Goal: Task Accomplishment & Management: Complete application form

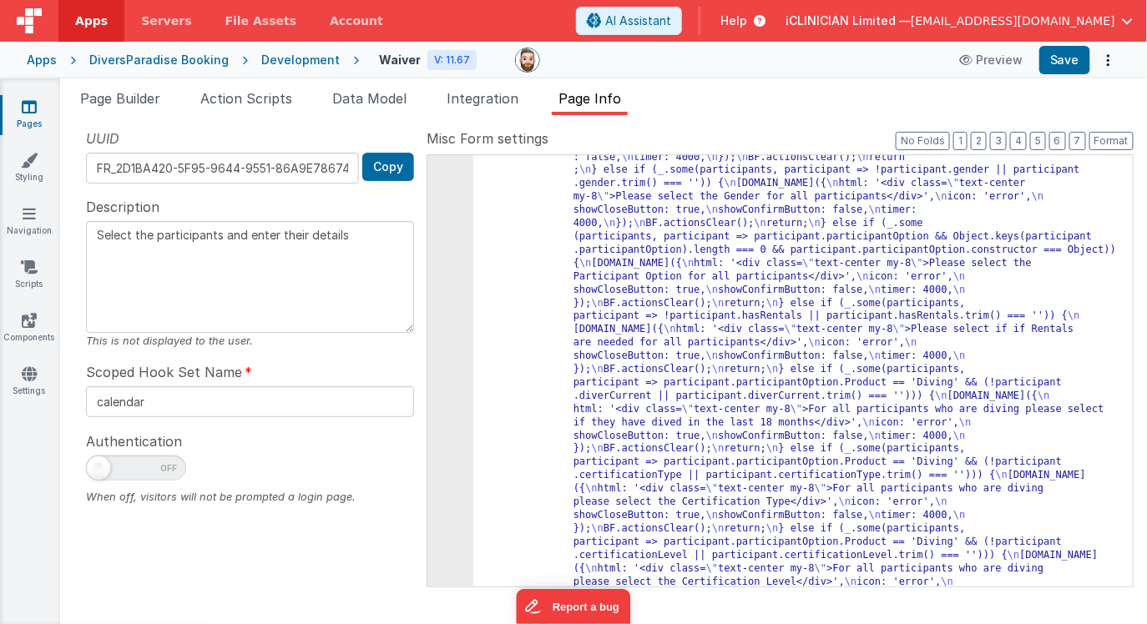
scroll to position [788, 0]
click at [30, 111] on icon at bounding box center [29, 106] width 15 height 17
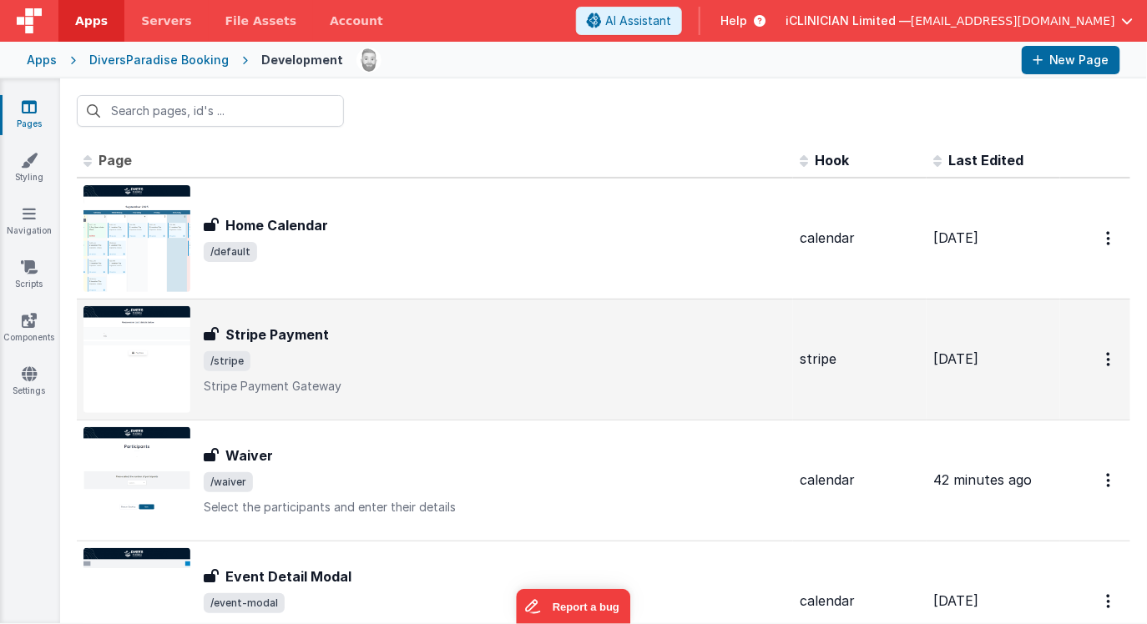
click at [415, 363] on span "/stripe" at bounding box center [495, 361] width 583 height 20
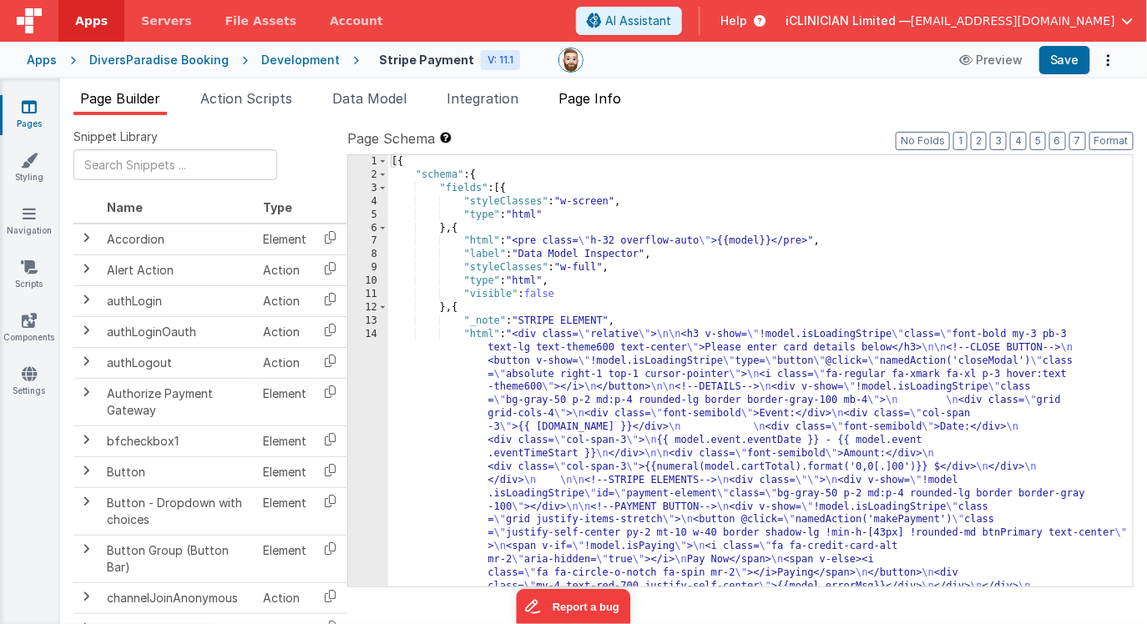
click at [591, 101] on span "Page Info" at bounding box center [589, 98] width 63 height 17
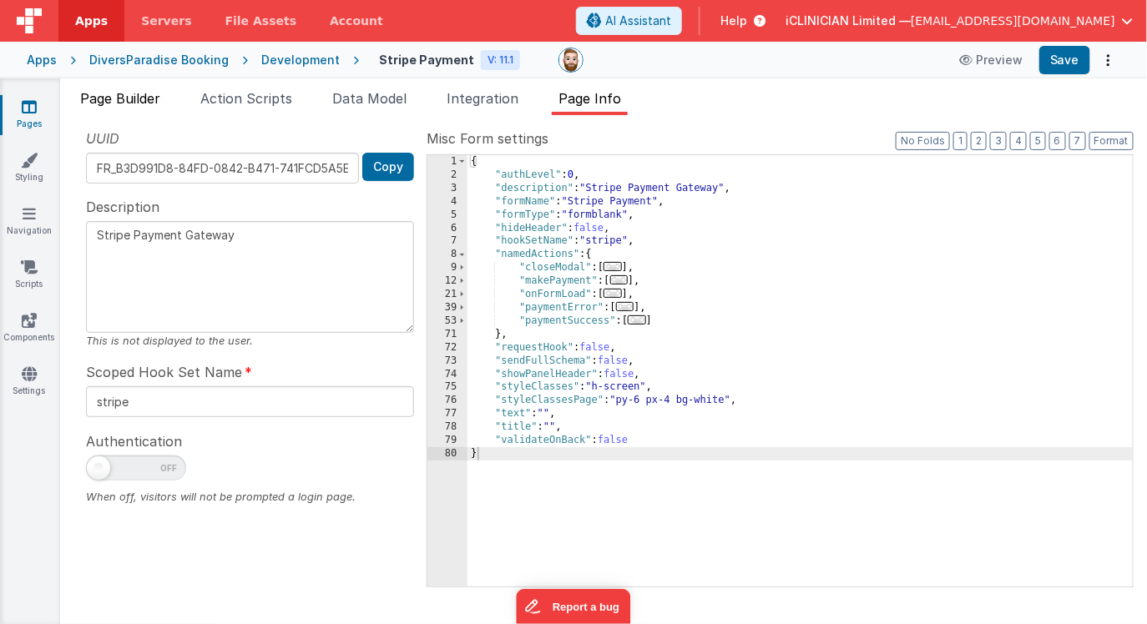
click at [149, 96] on span "Page Builder" at bounding box center [120, 98] width 80 height 17
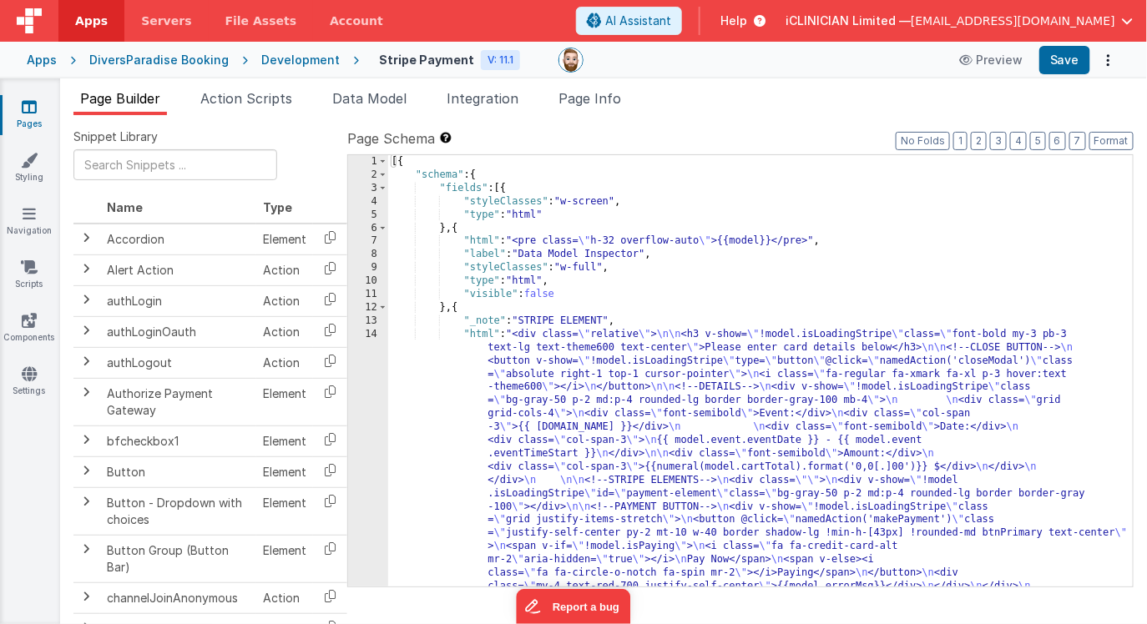
click at [24, 103] on icon at bounding box center [29, 106] width 15 height 17
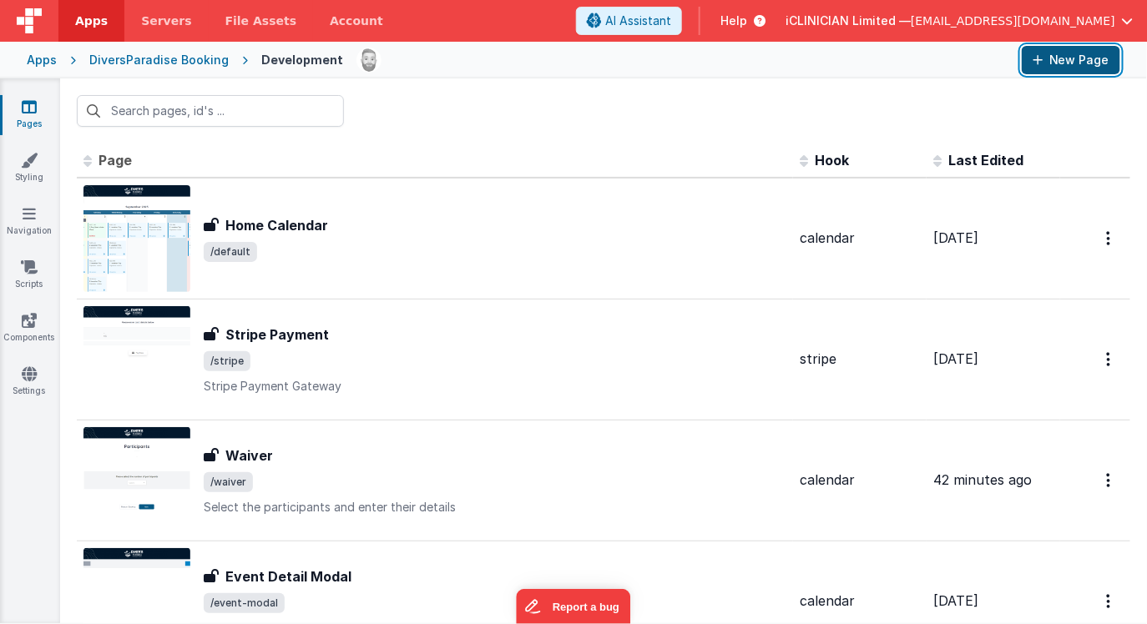
click at [1080, 57] on button "New Page" at bounding box center [1071, 60] width 98 height 28
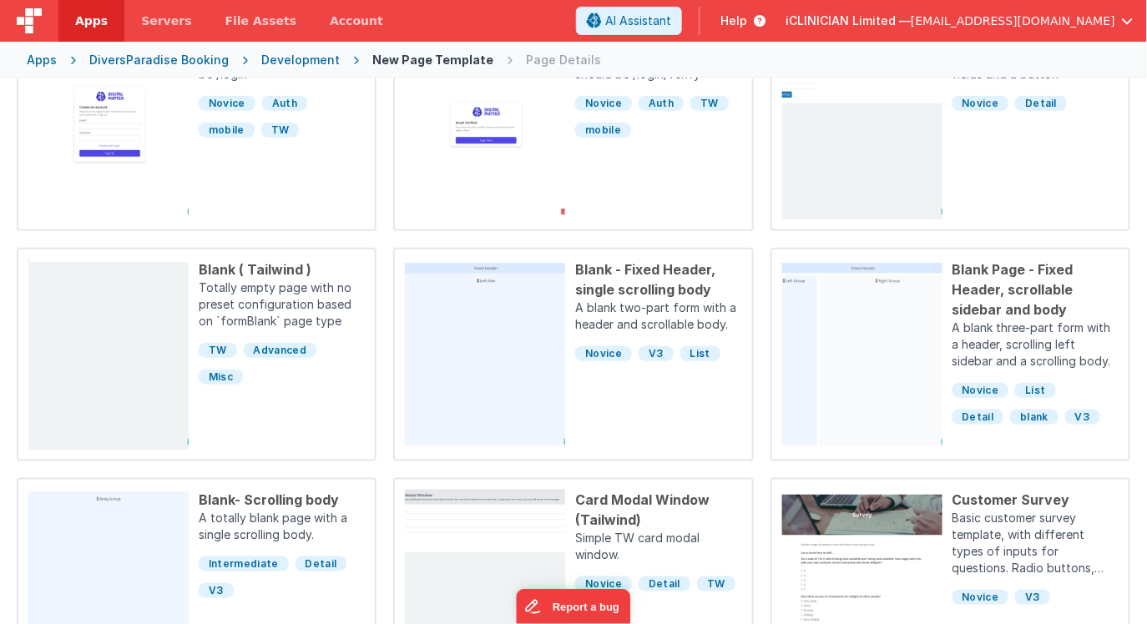
scroll to position [558, 0]
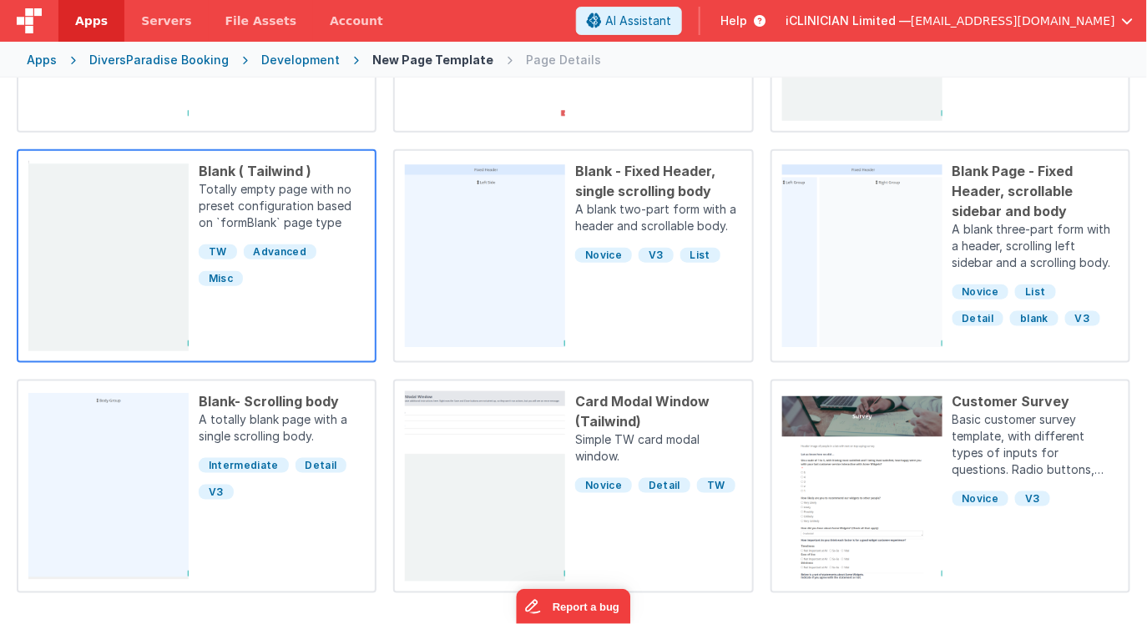
click at [285, 280] on div "TW Advanced Misc" at bounding box center [282, 261] width 166 height 53
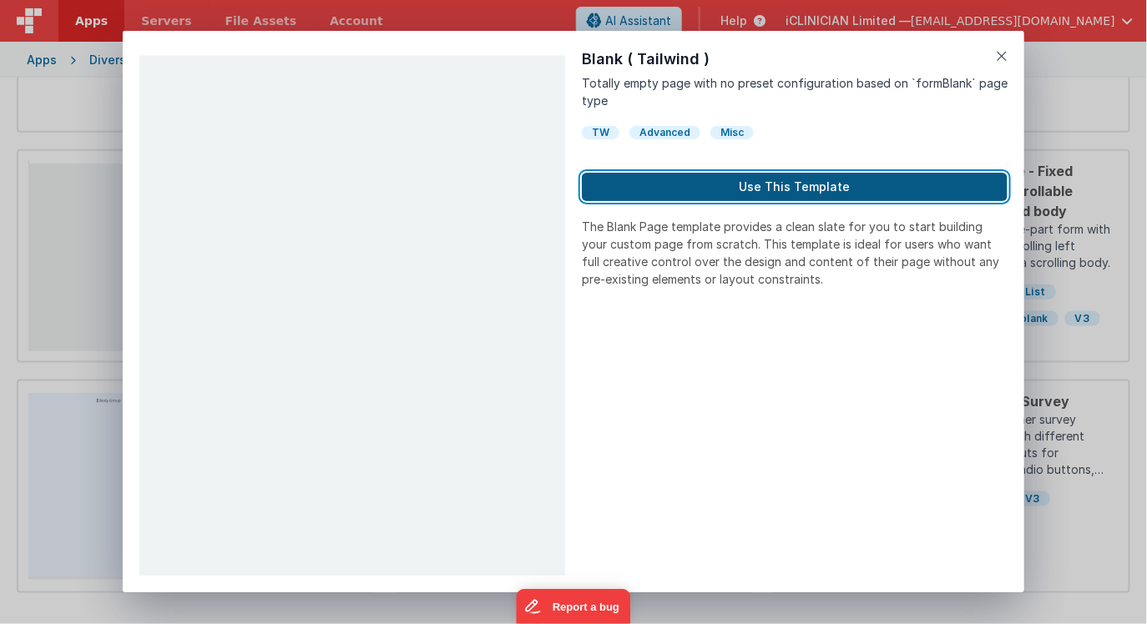
click at [661, 190] on button "Use This Template" at bounding box center [795, 187] width 426 height 28
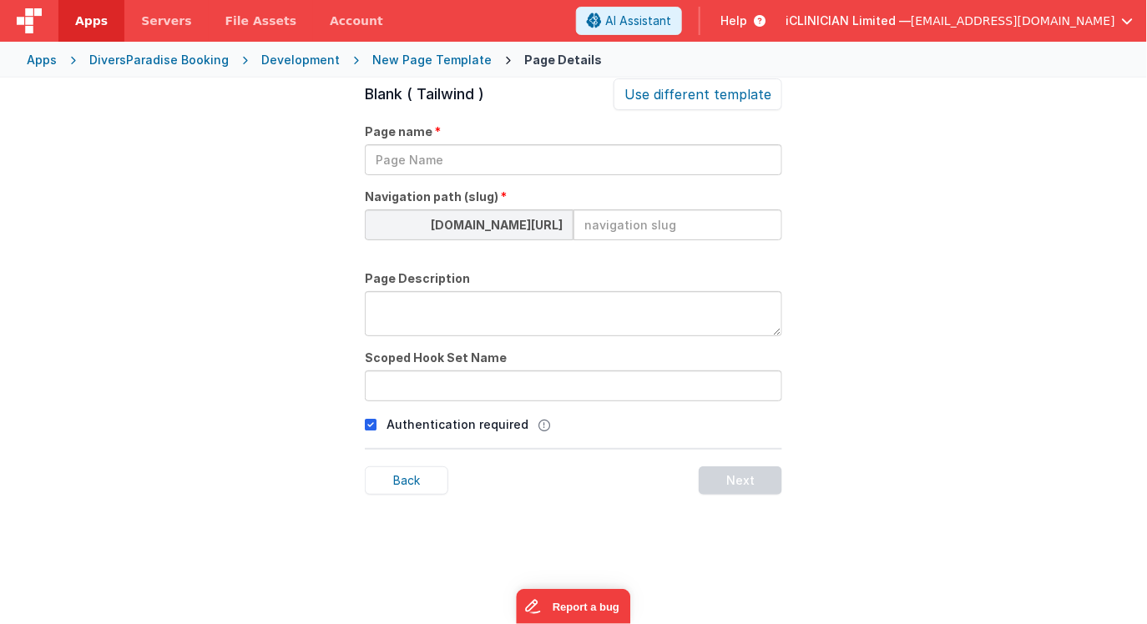
scroll to position [57, 0]
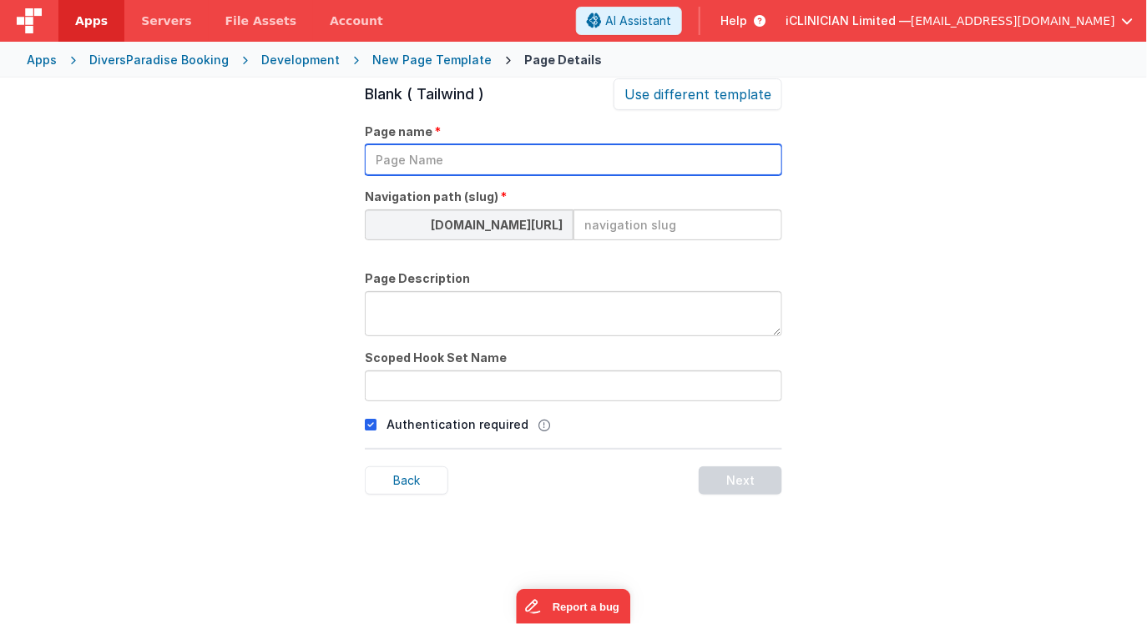
click at [600, 164] on input "text" at bounding box center [573, 159] width 417 height 31
type input "Stripe Payment Via Link"
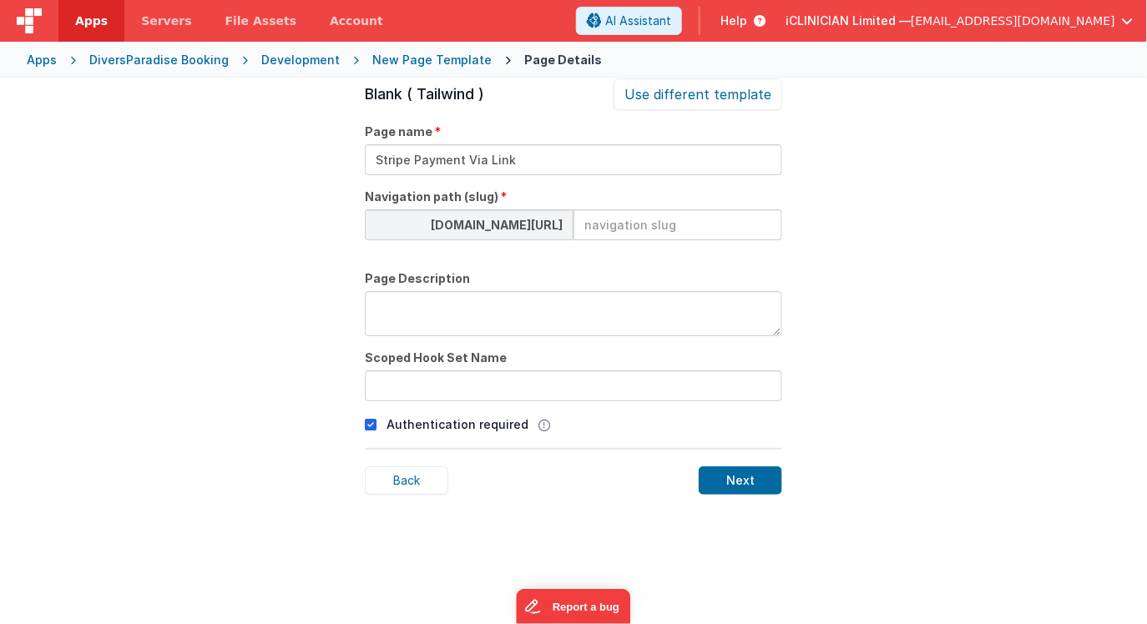
click at [666, 221] on input at bounding box center [677, 224] width 209 height 31
type input "calen"
click at [616, 310] on textarea at bounding box center [573, 313] width 417 height 45
click at [390, 305] on textarea "Used so that Group Leader" at bounding box center [573, 313] width 417 height 45
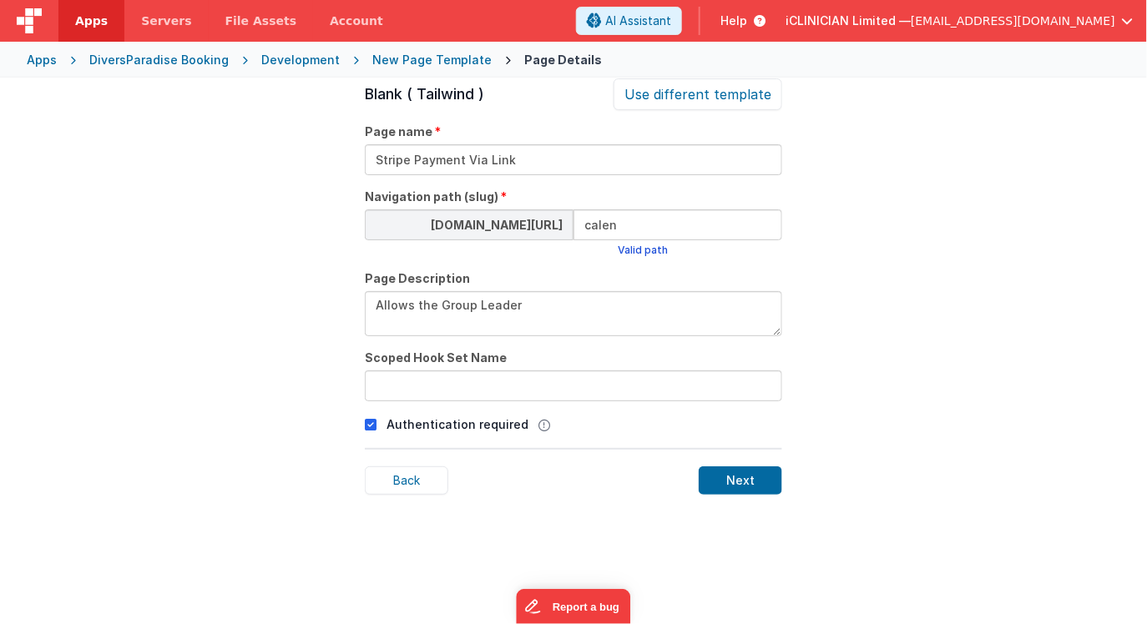
drag, startPoint x: 417, startPoint y: 306, endPoint x: 534, endPoint y: 310, distance: 116.9
click at [534, 310] on textarea "Allows the Group Leader" at bounding box center [573, 313] width 417 height 45
click at [418, 305] on textarea "Allows the Group Leader" at bounding box center [573, 313] width 417 height 45
type textarea "Allows for payment via Stripe using a link sent from Filemaker"
click at [593, 223] on input "calen" at bounding box center [677, 224] width 209 height 31
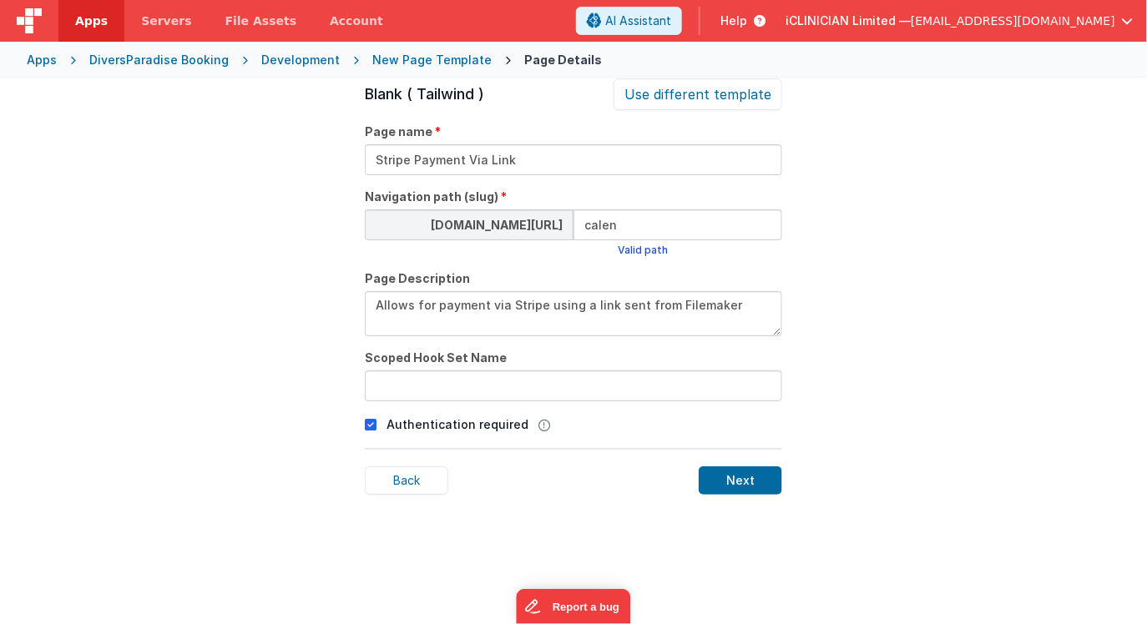
click at [593, 223] on input "calen" at bounding box center [677, 224] width 209 height 31
type input "stripe-payment-link"
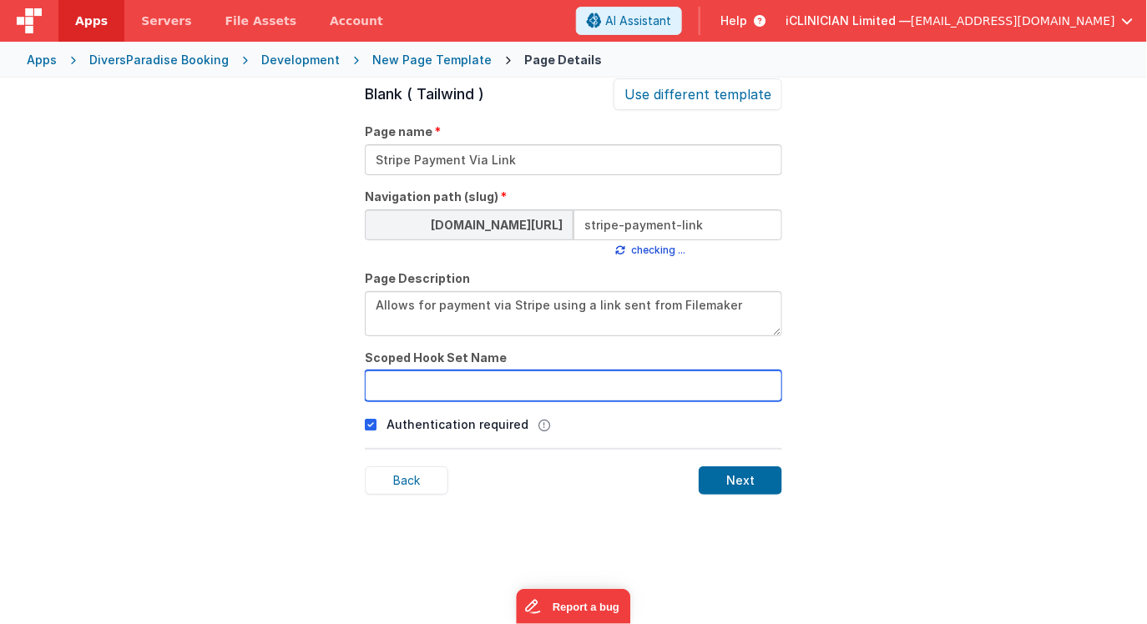
click at [452, 387] on input "text" at bounding box center [573, 386] width 417 height 31
type input "calendar"
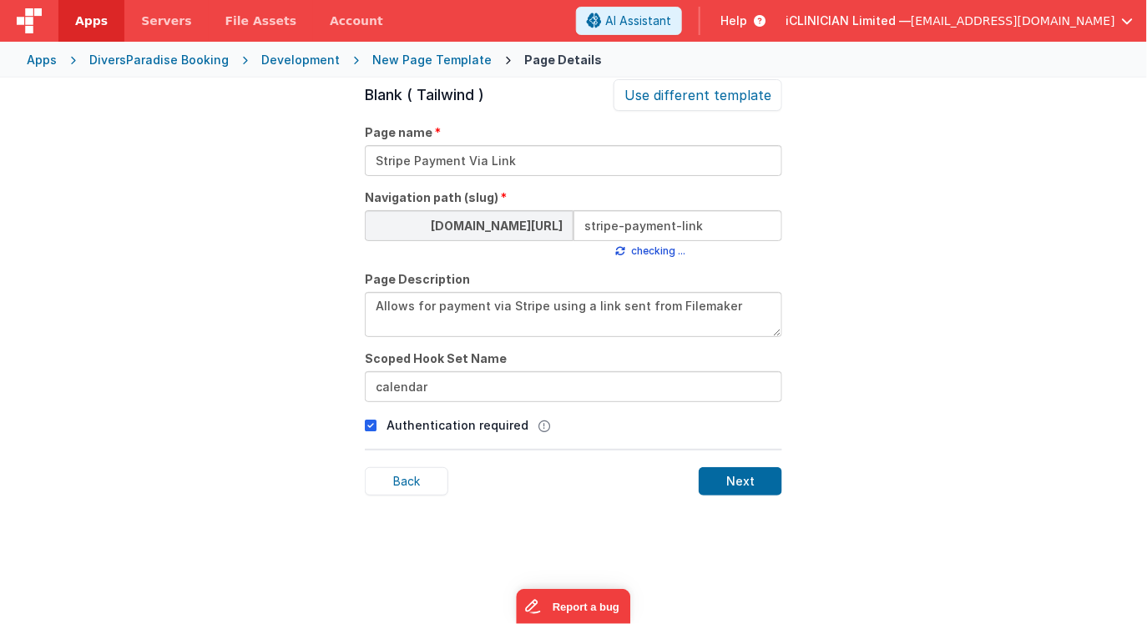
click at [372, 421] on icon at bounding box center [371, 426] width 12 height 20
click at [731, 477] on div "Next" at bounding box center [740, 481] width 83 height 28
click at [823, 315] on div "Page Details Preview Auth Login Forgot Page Auth login page, slug should be /lo…" at bounding box center [573, 390] width 1147 height 624
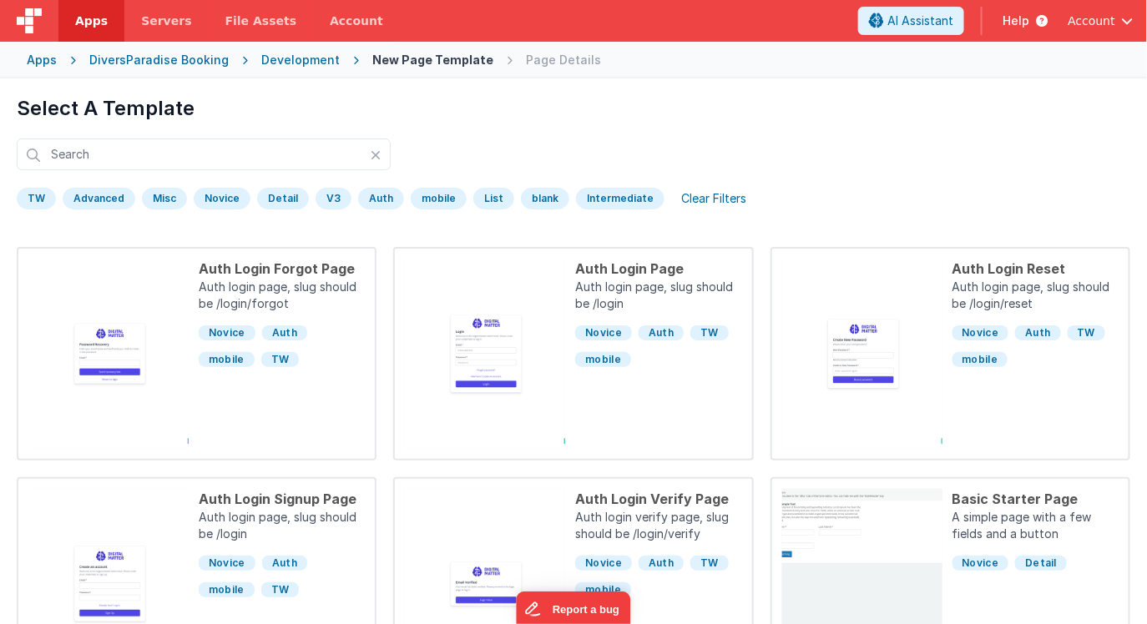
click at [289, 63] on div "Development" at bounding box center [300, 60] width 78 height 17
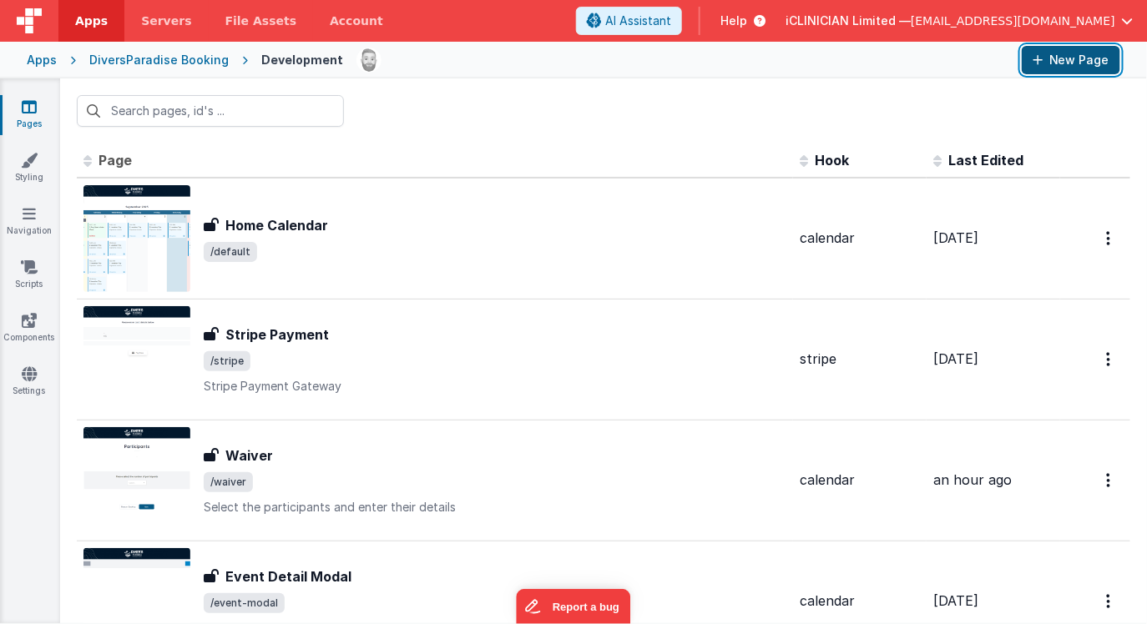
click at [1056, 62] on button "New Page" at bounding box center [1071, 60] width 98 height 28
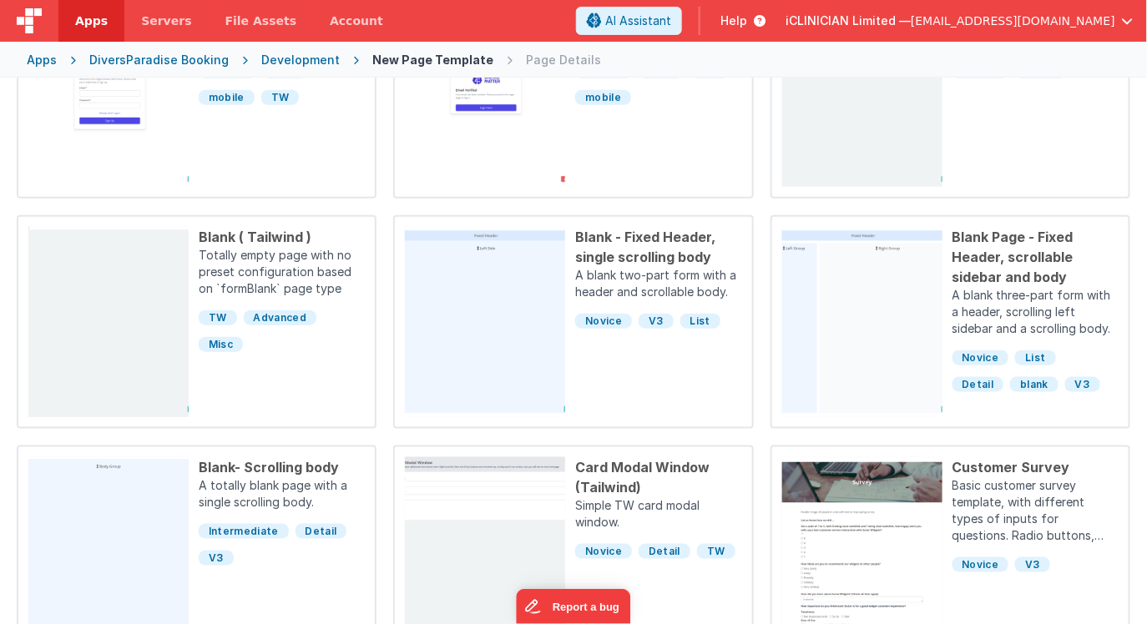
scroll to position [558, 0]
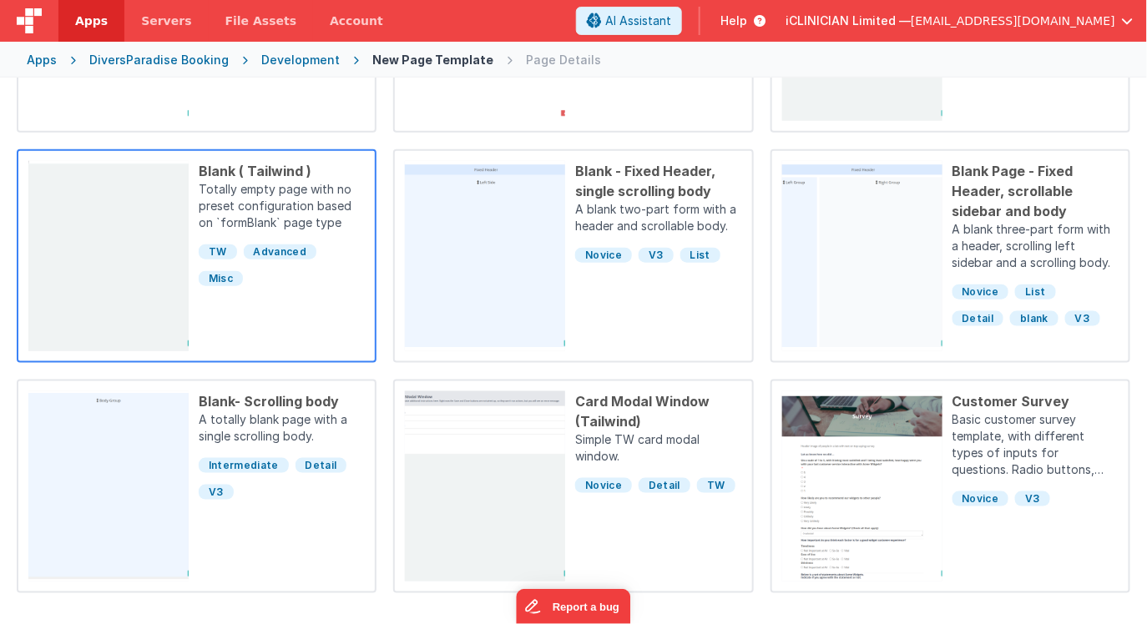
click at [297, 260] on div "TW Advanced Misc" at bounding box center [282, 261] width 166 height 53
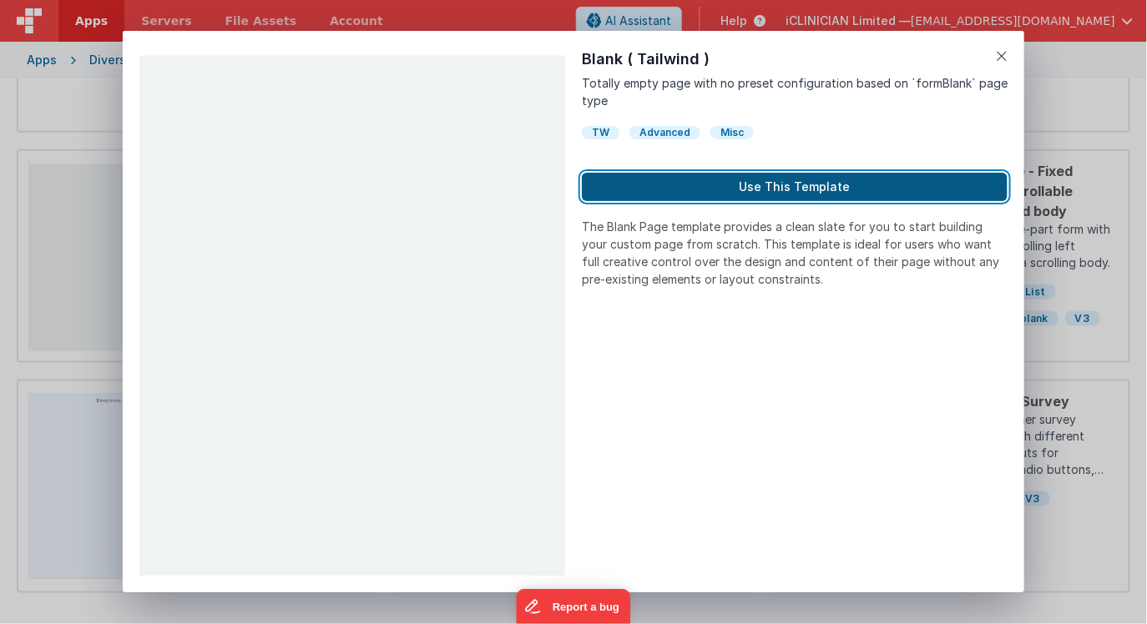
click at [712, 189] on button "Use This Template" at bounding box center [795, 187] width 426 height 28
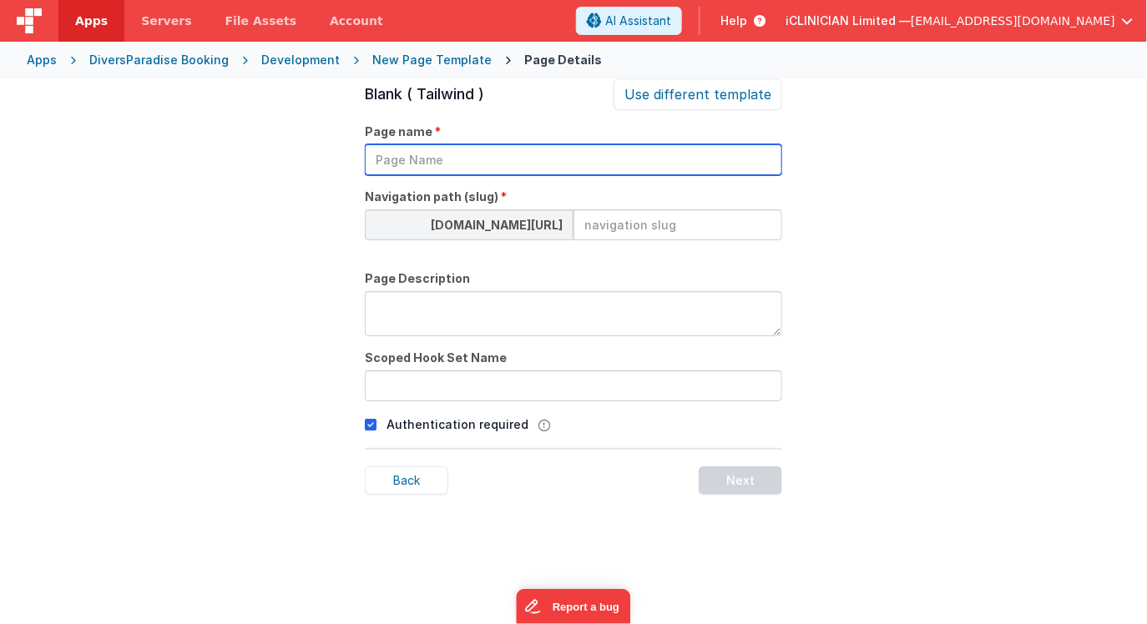
click at [648, 166] on input "text" at bounding box center [573, 159] width 417 height 31
type input "Stripe Payment Via Link"
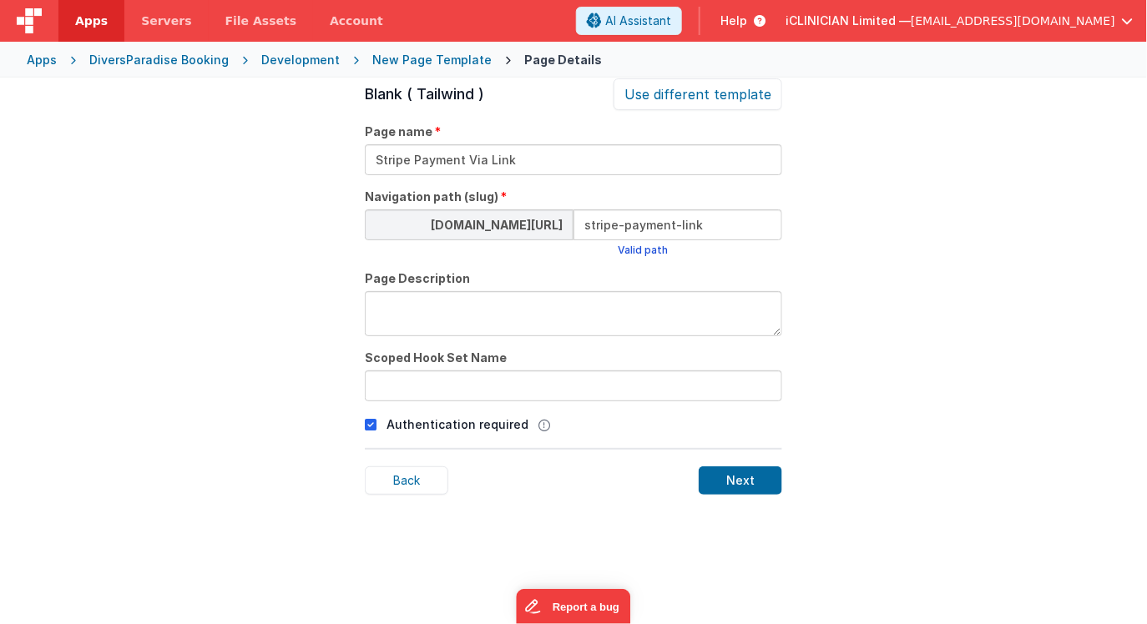
type input "stripe-payment-link"
click at [421, 315] on textarea at bounding box center [573, 313] width 417 height 45
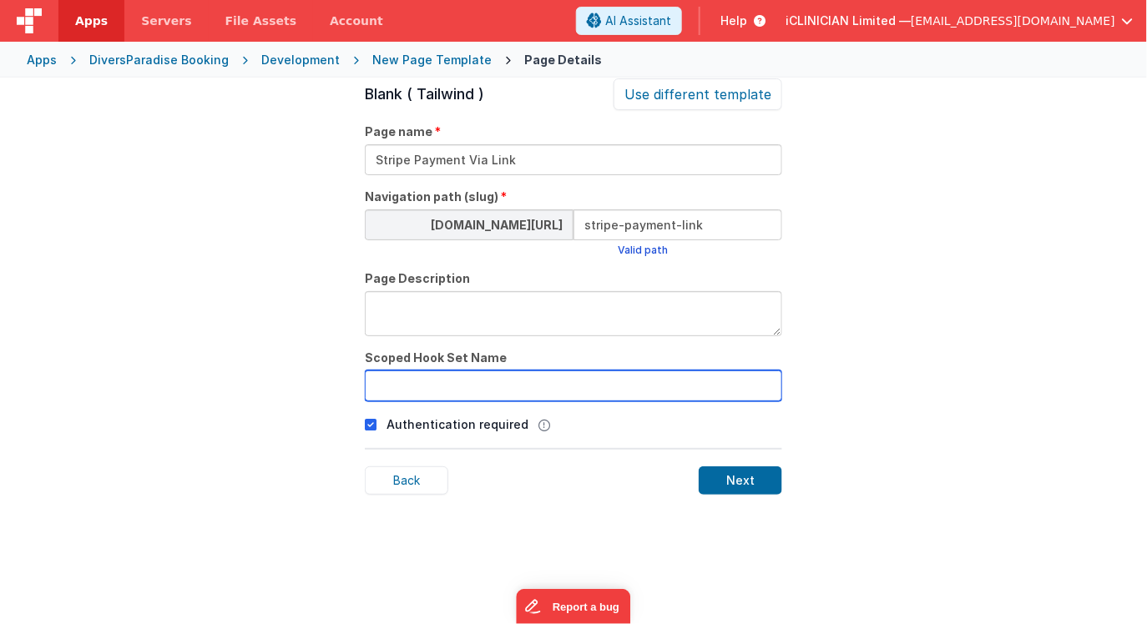
click at [395, 386] on input "text" at bounding box center [573, 386] width 417 height 31
type input "calendar"
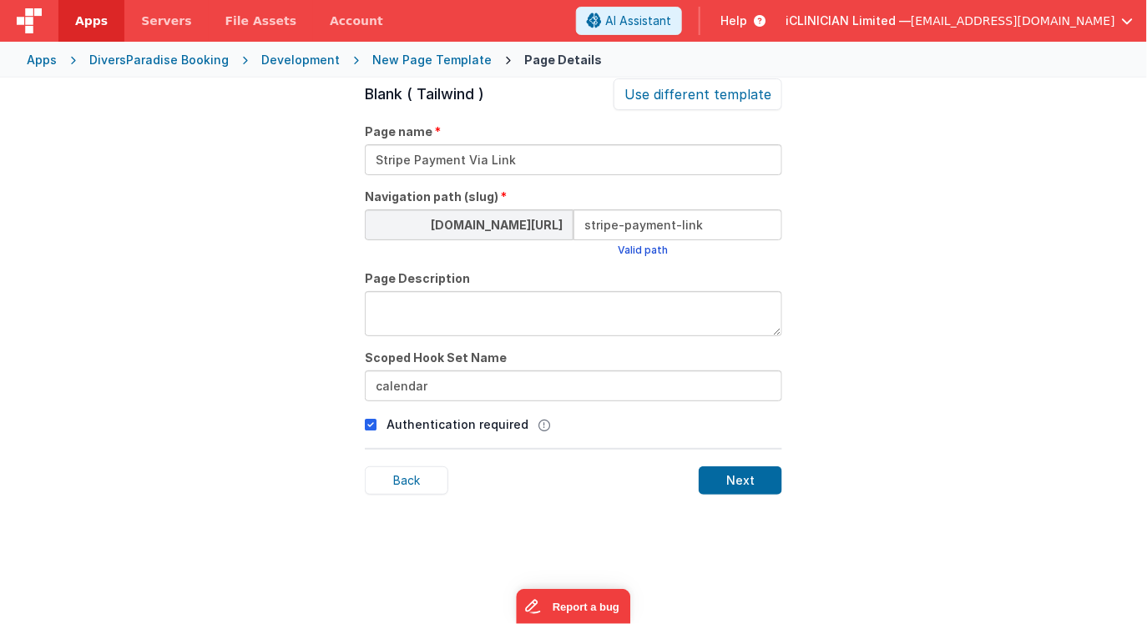
click at [367, 423] on icon at bounding box center [371, 425] width 12 height 20
click at [437, 318] on textarea at bounding box center [573, 313] width 417 height 45
type textarea "Allows for payment via a link sent via email"
click at [718, 481] on div "Next" at bounding box center [740, 481] width 83 height 28
